Goal: Transaction & Acquisition: Download file/media

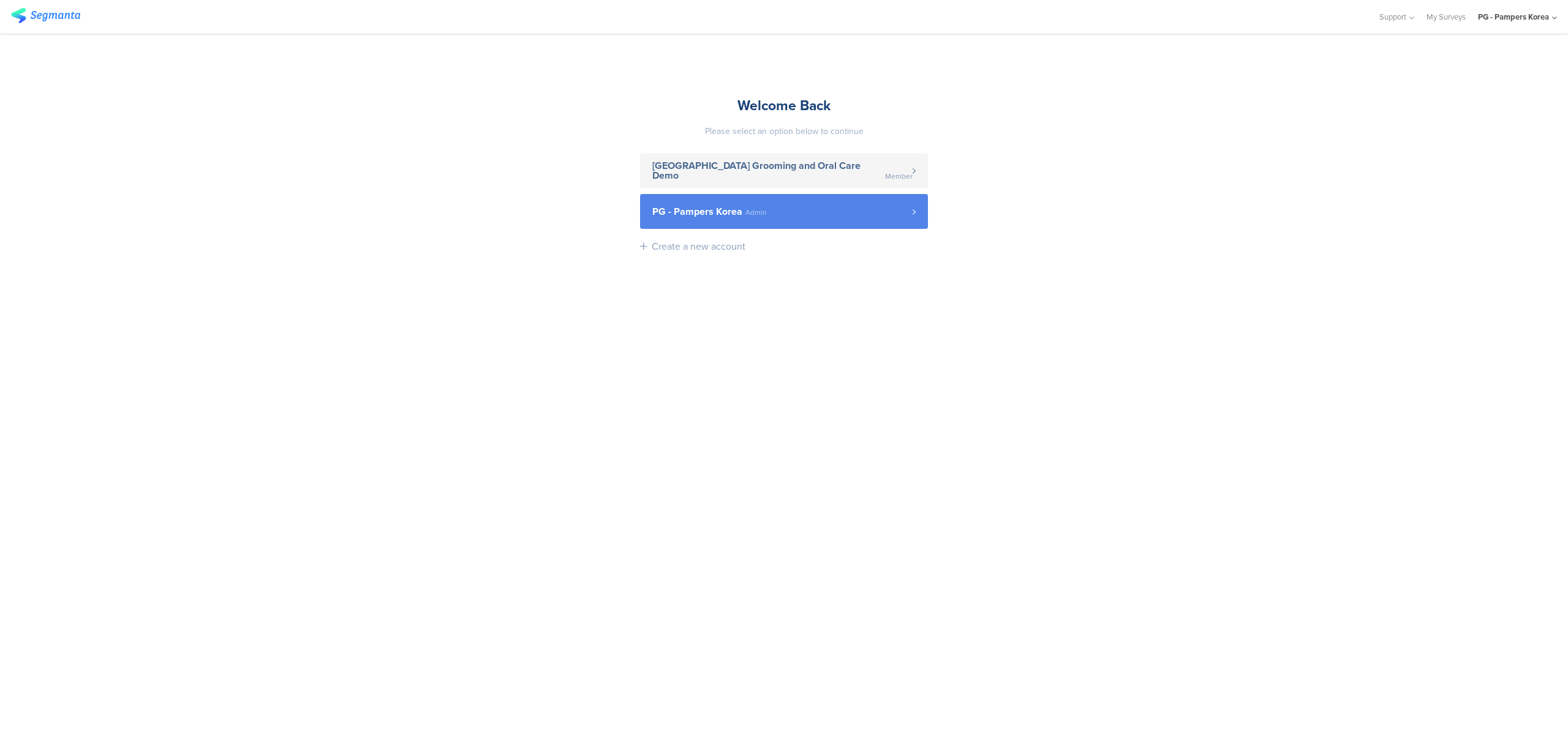
click at [890, 207] on span "PG - Pampers Korea Admin" at bounding box center [782, 212] width 260 height 10
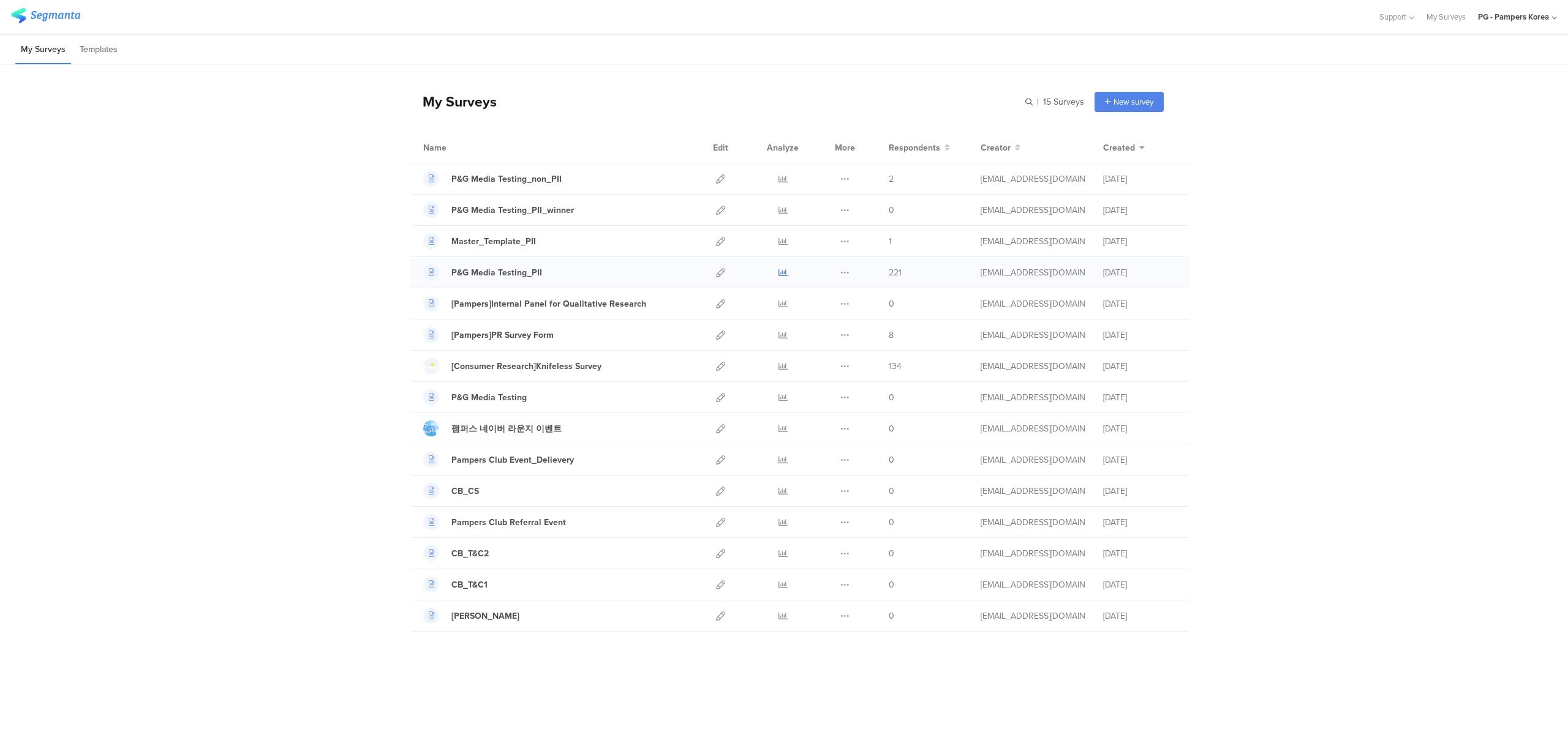
click at [785, 278] on icon at bounding box center [783, 273] width 9 height 9
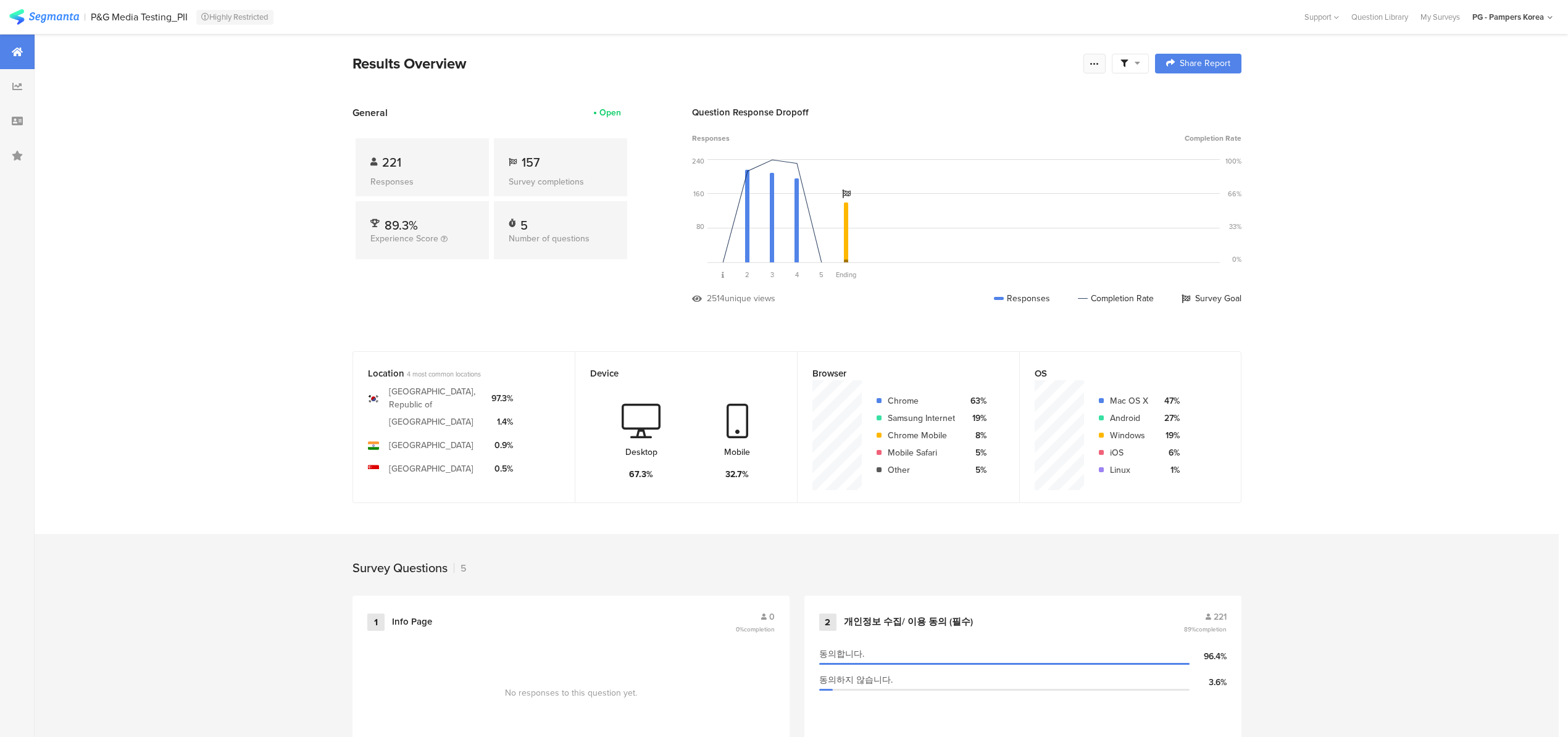
click at [1099, 66] on icon at bounding box center [1094, 64] width 10 height 10
click at [1025, 192] on div "Export Results" at bounding box center [1011, 188] width 197 height 12
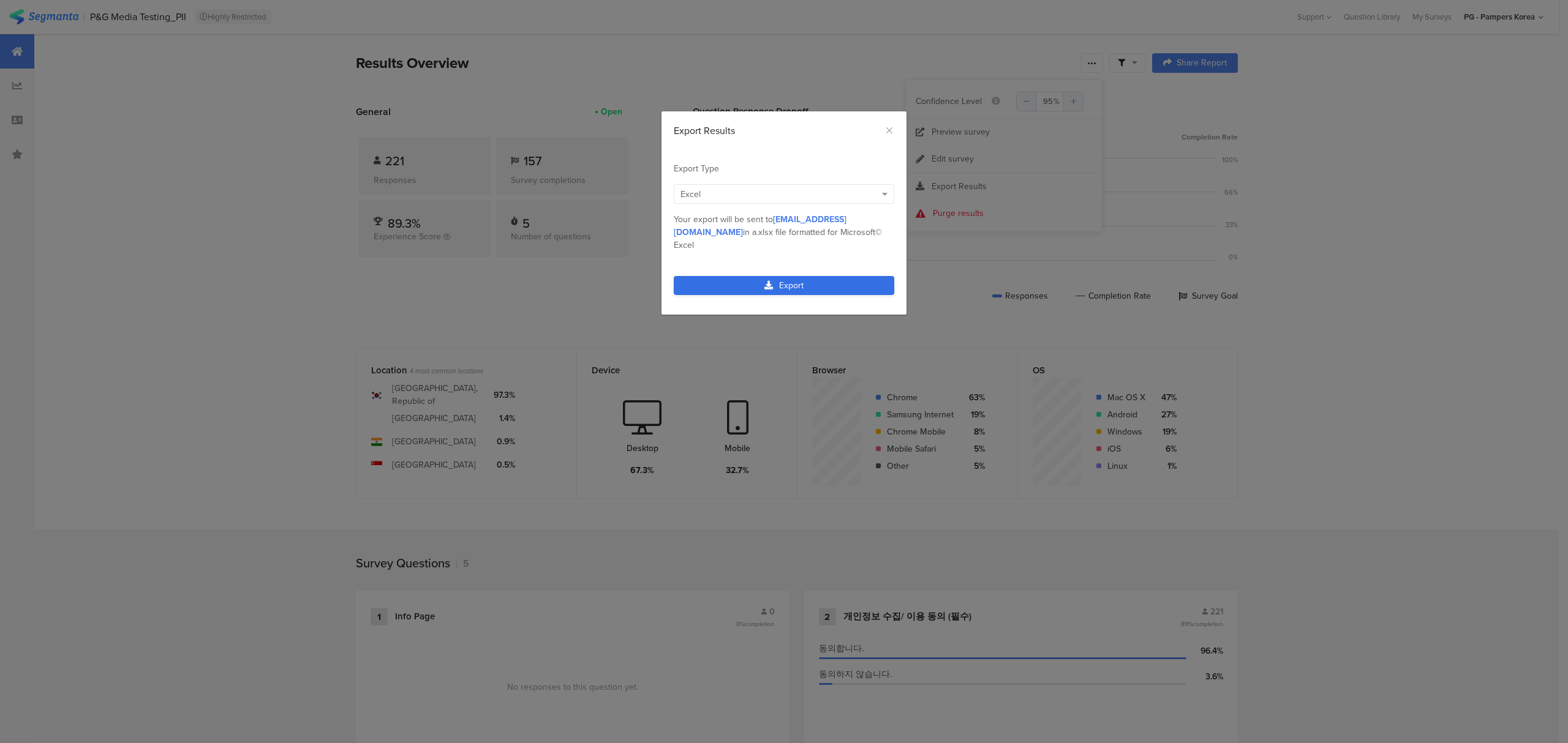
click at [829, 276] on link "Export" at bounding box center [784, 286] width 221 height 19
